Goal: Find specific page/section: Find specific page/section

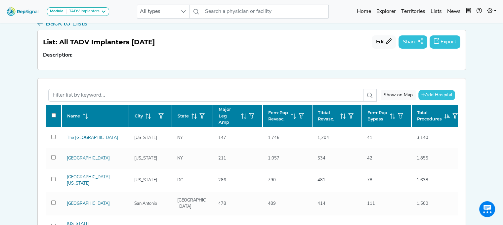
scroll to position [33, 0]
click at [386, 43] on icon "button" at bounding box center [388, 40] width 5 height 5
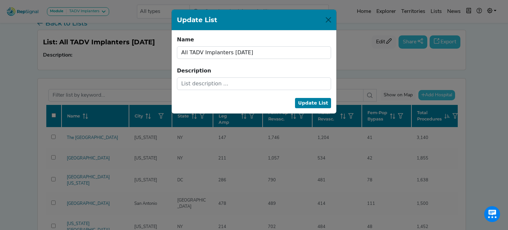
click at [421, 70] on div "Update List Name All TADV Implanters [DATE] Name cannot be blank. Description U…" at bounding box center [254, 115] width 508 height 230
click at [326, 19] on button "Close" at bounding box center [328, 20] width 11 height 11
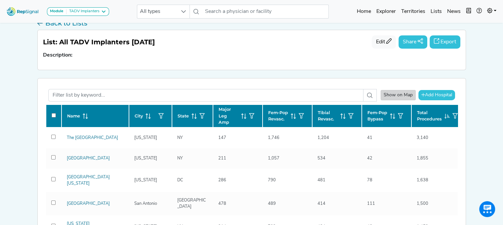
click at [401, 97] on div "Show on Map" at bounding box center [398, 95] width 35 height 10
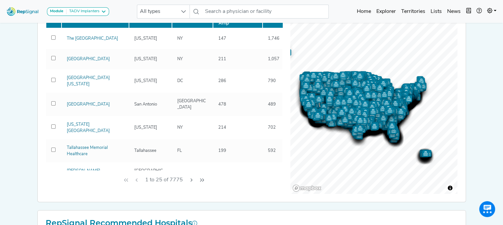
scroll to position [0, 0]
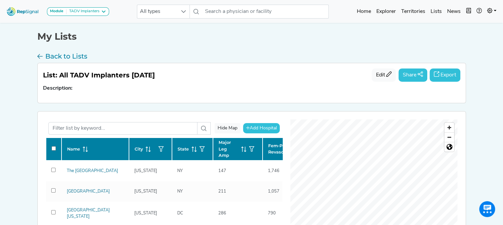
click at [232, 128] on div "Hide Map" at bounding box center [228, 128] width 26 height 10
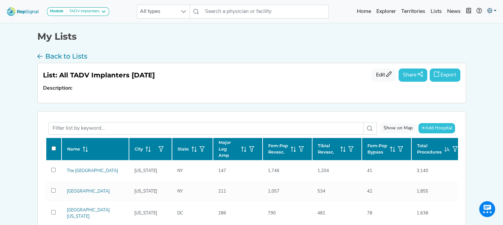
click at [494, 8] on link at bounding box center [491, 11] width 15 height 13
click at [486, 27] on link "My Account" at bounding box center [472, 28] width 52 height 13
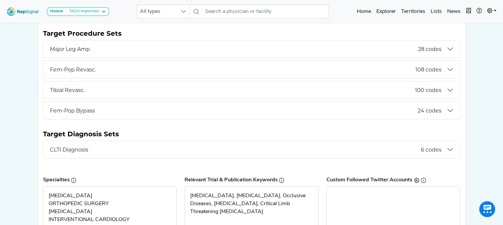
scroll to position [132, 0]
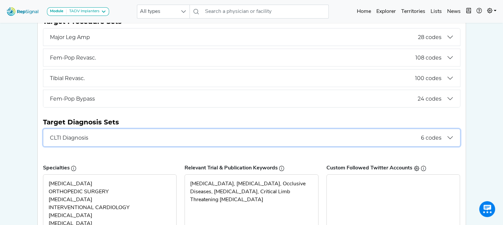
click at [449, 134] on button "CLTI Diagnosis 6 codes" at bounding box center [251, 137] width 417 height 17
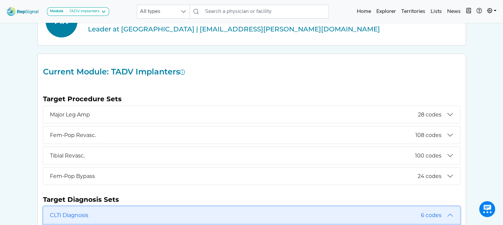
scroll to position [0, 0]
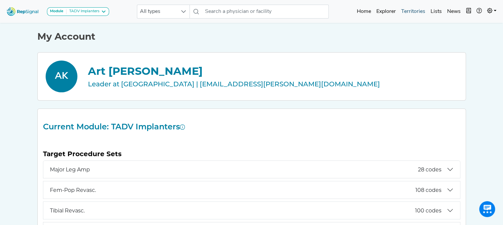
click at [408, 9] on link "Territories" at bounding box center [412, 11] width 29 height 13
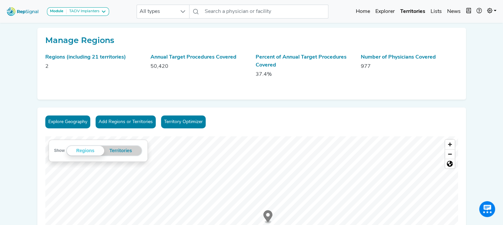
scroll to position [33, 0]
